Goal: Transaction & Acquisition: Purchase product/service

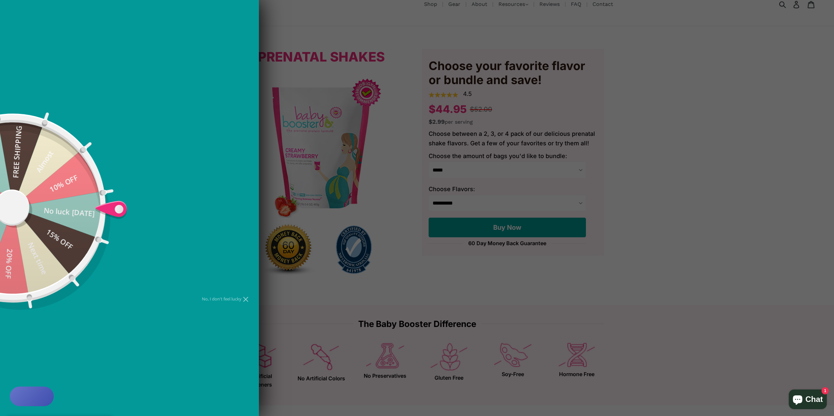
click at [392, 139] on div at bounding box center [417, 208] width 834 height 416
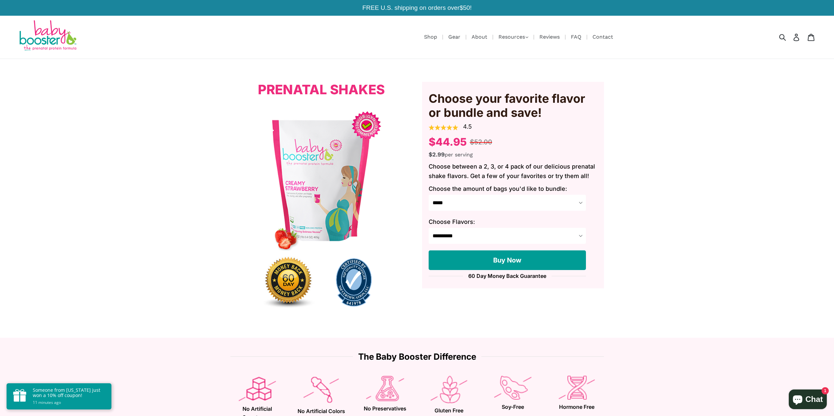
click at [502, 233] on select "**********" at bounding box center [507, 236] width 157 height 16
click at [229, 165] on div "Prenatal Shakes" at bounding box center [321, 198] width 192 height 243
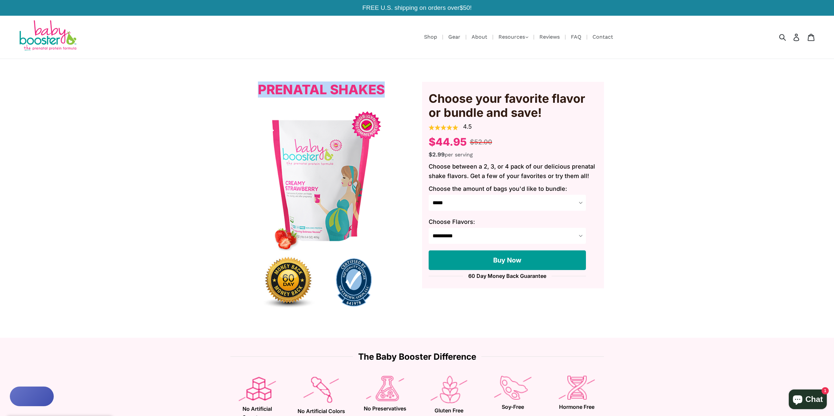
drag, startPoint x: 256, startPoint y: 89, endPoint x: 389, endPoint y: 91, distance: 133.0
click at [389, 91] on h3 "Prenatal Shakes" at bounding box center [321, 90] width 170 height 16
click at [408, 98] on div "Prenatal Shakes" at bounding box center [321, 198] width 182 height 233
click at [550, 199] on select "***** ****** ****** ******" at bounding box center [507, 203] width 157 height 16
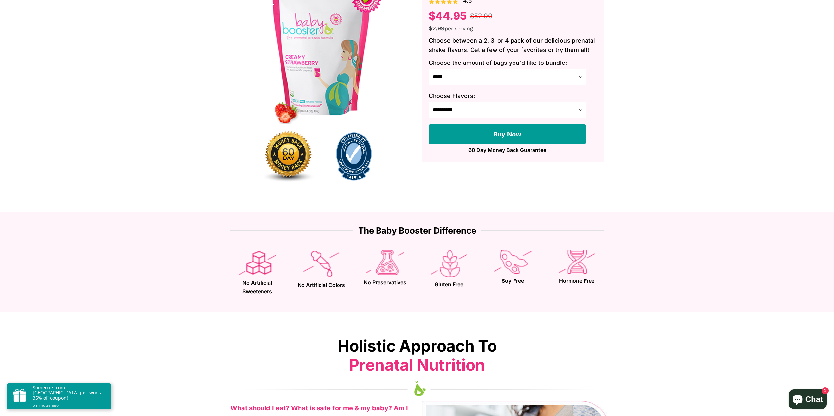
scroll to position [131, 0]
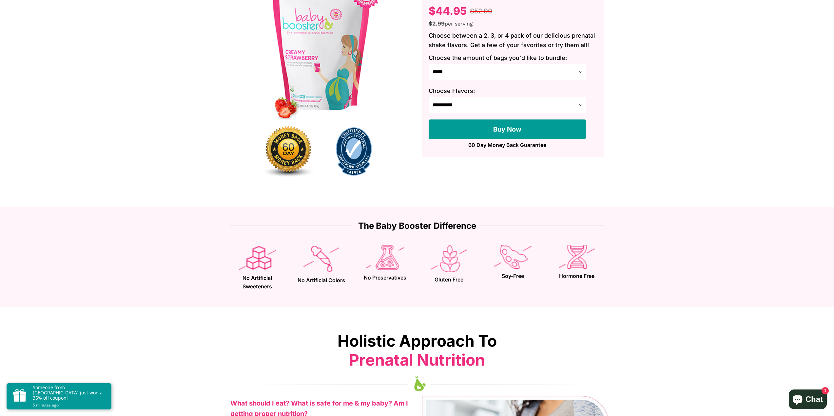
drag, startPoint x: 298, startPoint y: 295, endPoint x: 310, endPoint y: 295, distance: 11.8
click at [309, 288] on div "No Artificial Colors" at bounding box center [321, 266] width 54 height 43
click at [323, 288] on div "No Artificial Colors" at bounding box center [321, 266] width 54 height 43
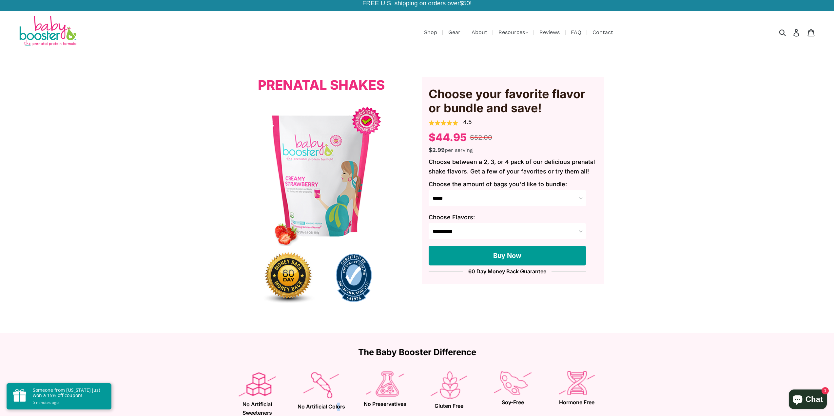
scroll to position [0, 0]
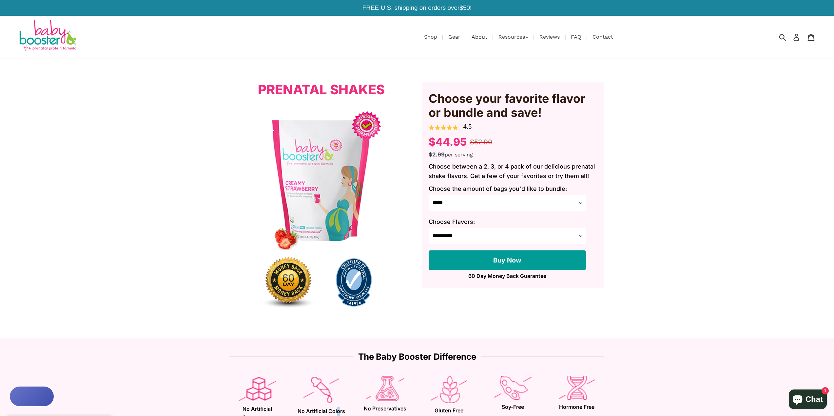
click at [486, 36] on link "About" at bounding box center [479, 37] width 22 height 8
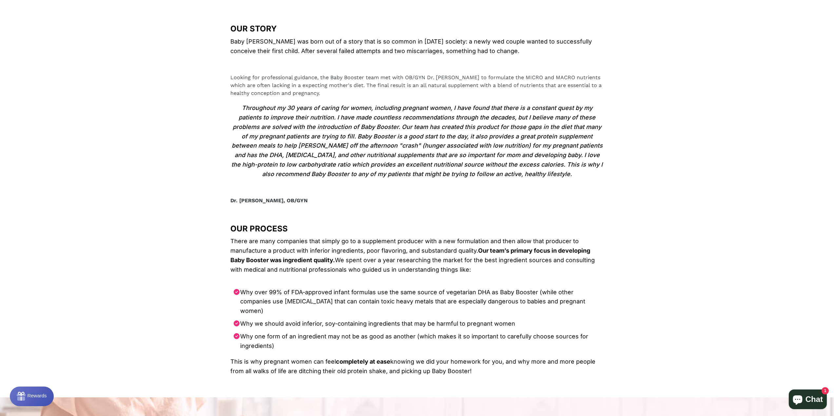
scroll to position [677, 0]
